Goal: Task Accomplishment & Management: Manage account settings

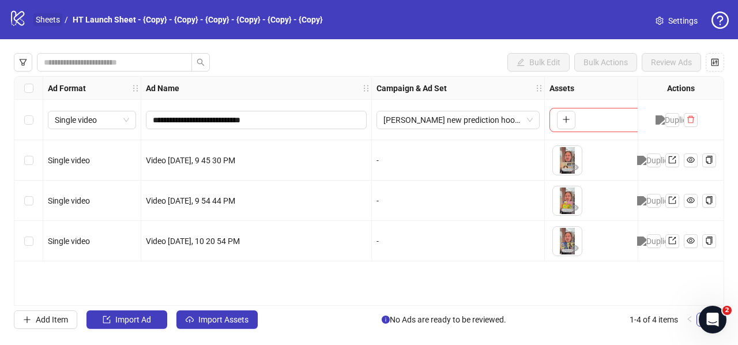
click at [40, 21] on link "Sheets" at bounding box center [47, 19] width 29 height 13
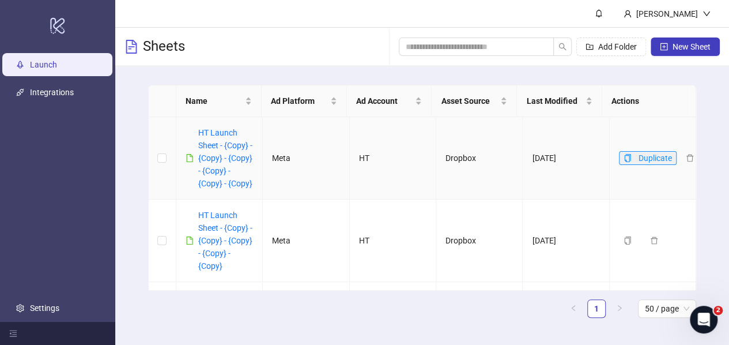
click at [624, 162] on icon "copy" at bounding box center [628, 158] width 8 height 8
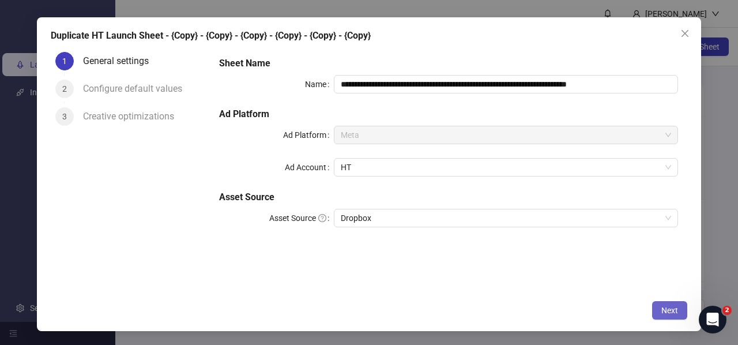
click at [670, 308] on span "Next" at bounding box center [669, 309] width 17 height 9
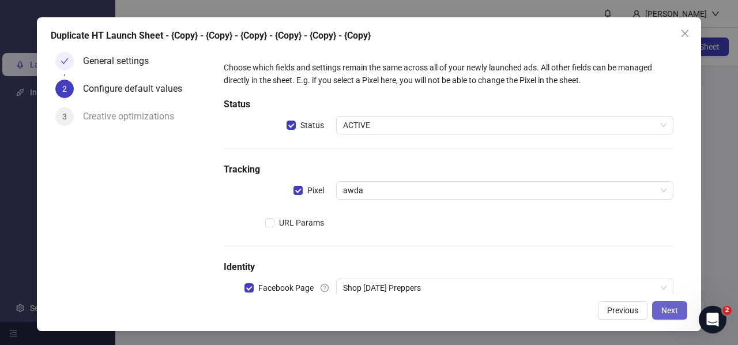
click at [664, 312] on span "Next" at bounding box center [669, 309] width 17 height 9
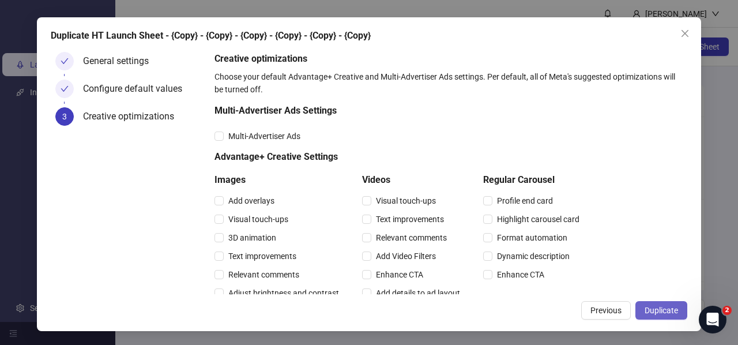
click at [664, 310] on span "Duplicate" at bounding box center [660, 309] width 33 height 9
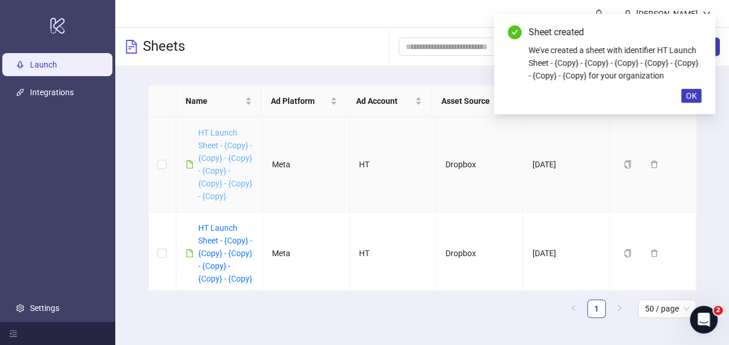
click at [217, 167] on link "HT Launch Sheet - {Copy} - {Copy} - {Copy} - {Copy} - {Copy} - {Copy} - {Copy}" at bounding box center [225, 164] width 54 height 73
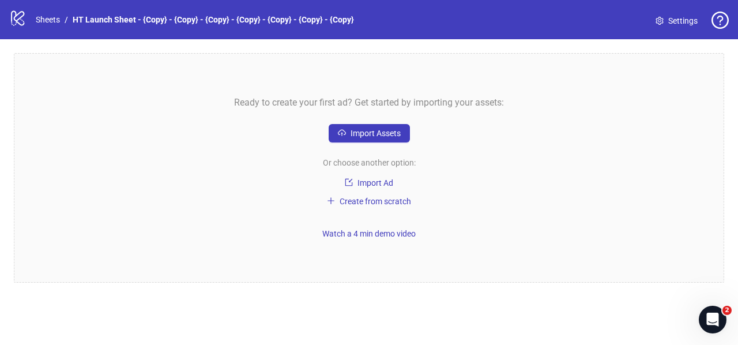
click at [18, 19] on icon at bounding box center [17, 18] width 13 height 15
click at [16, 20] on icon "logo/logo-mobile" at bounding box center [17, 17] width 17 height 17
click at [53, 17] on link "Sheets" at bounding box center [47, 19] width 29 height 13
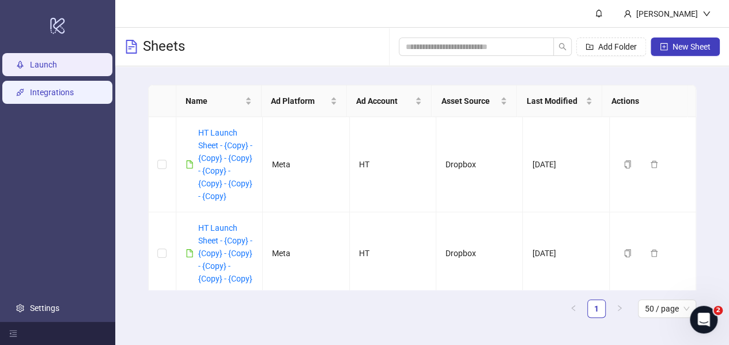
click at [52, 95] on link "Integrations" at bounding box center [52, 92] width 44 height 9
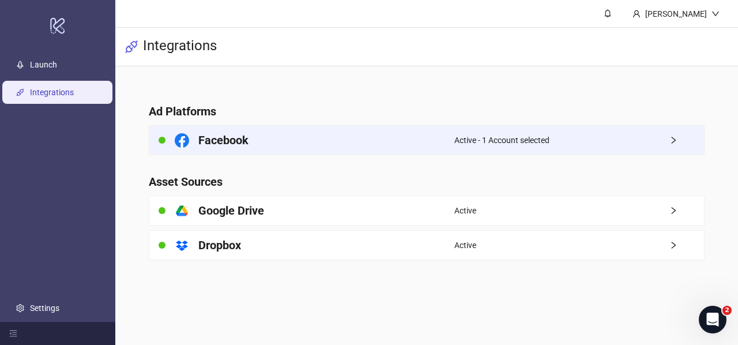
click at [337, 140] on div "Facebook" at bounding box center [301, 140] width 305 height 29
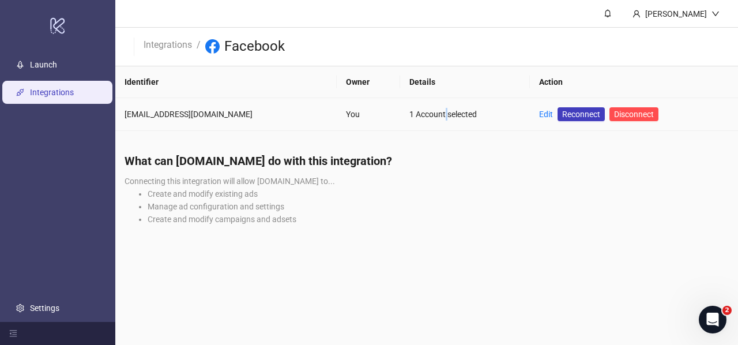
click at [409, 119] on div "1 Account selected" at bounding box center [464, 114] width 111 height 13
click at [539, 115] on link "Edit" at bounding box center [546, 114] width 14 height 9
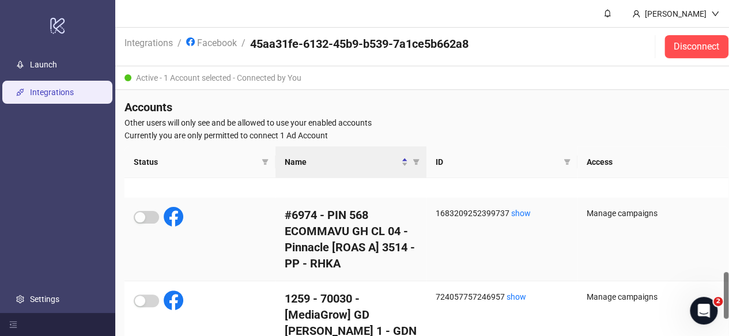
scroll to position [403, 0]
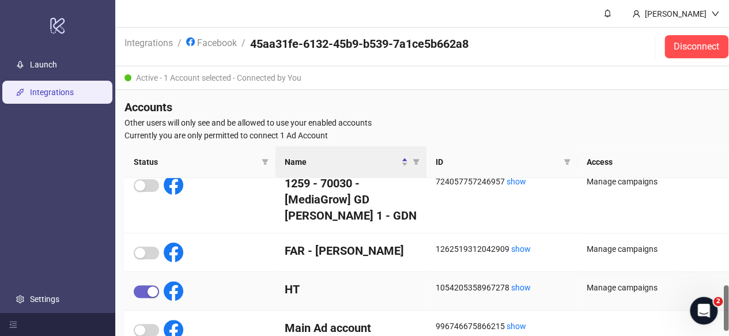
click at [148, 288] on div "button" at bounding box center [153, 291] width 10 height 10
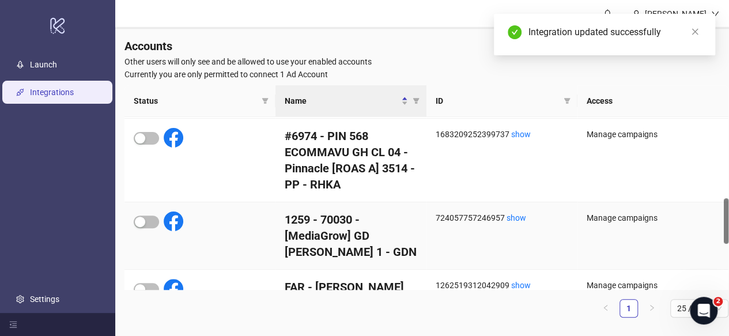
scroll to position [364, 0]
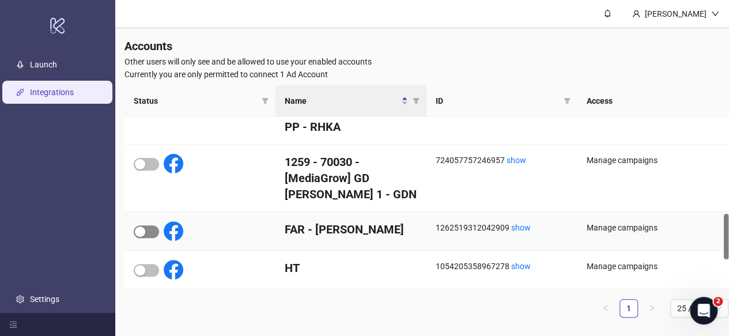
click at [146, 233] on span "button" at bounding box center [146, 231] width 25 height 13
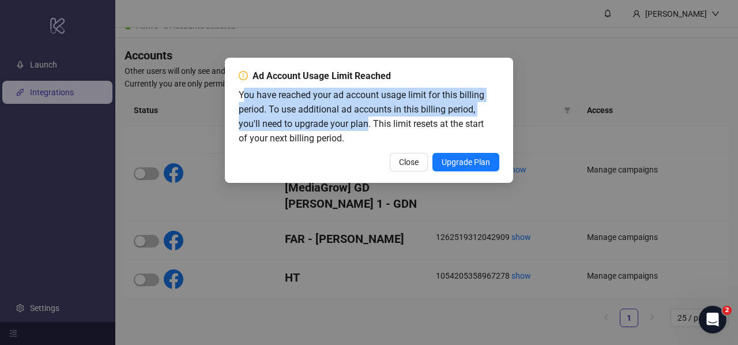
drag, startPoint x: 243, startPoint y: 95, endPoint x: 372, endPoint y: 126, distance: 132.1
click at [372, 126] on span "You have reached your ad account usage limit for this billing period. To use ad…" at bounding box center [362, 116] width 246 height 54
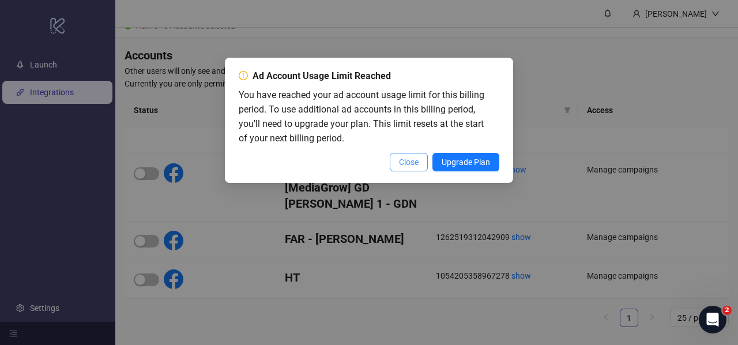
click at [414, 167] on span "Close" at bounding box center [409, 161] width 20 height 9
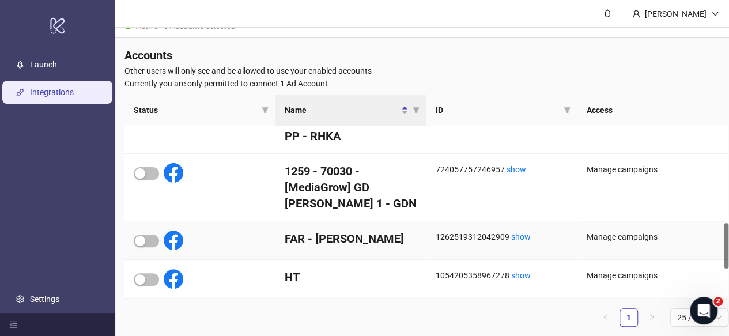
scroll to position [421, 0]
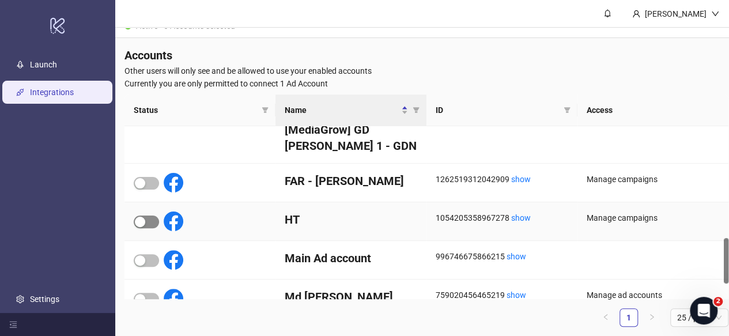
click at [141, 222] on div "button" at bounding box center [140, 222] width 10 height 10
